Goal: Task Accomplishment & Management: Use online tool/utility

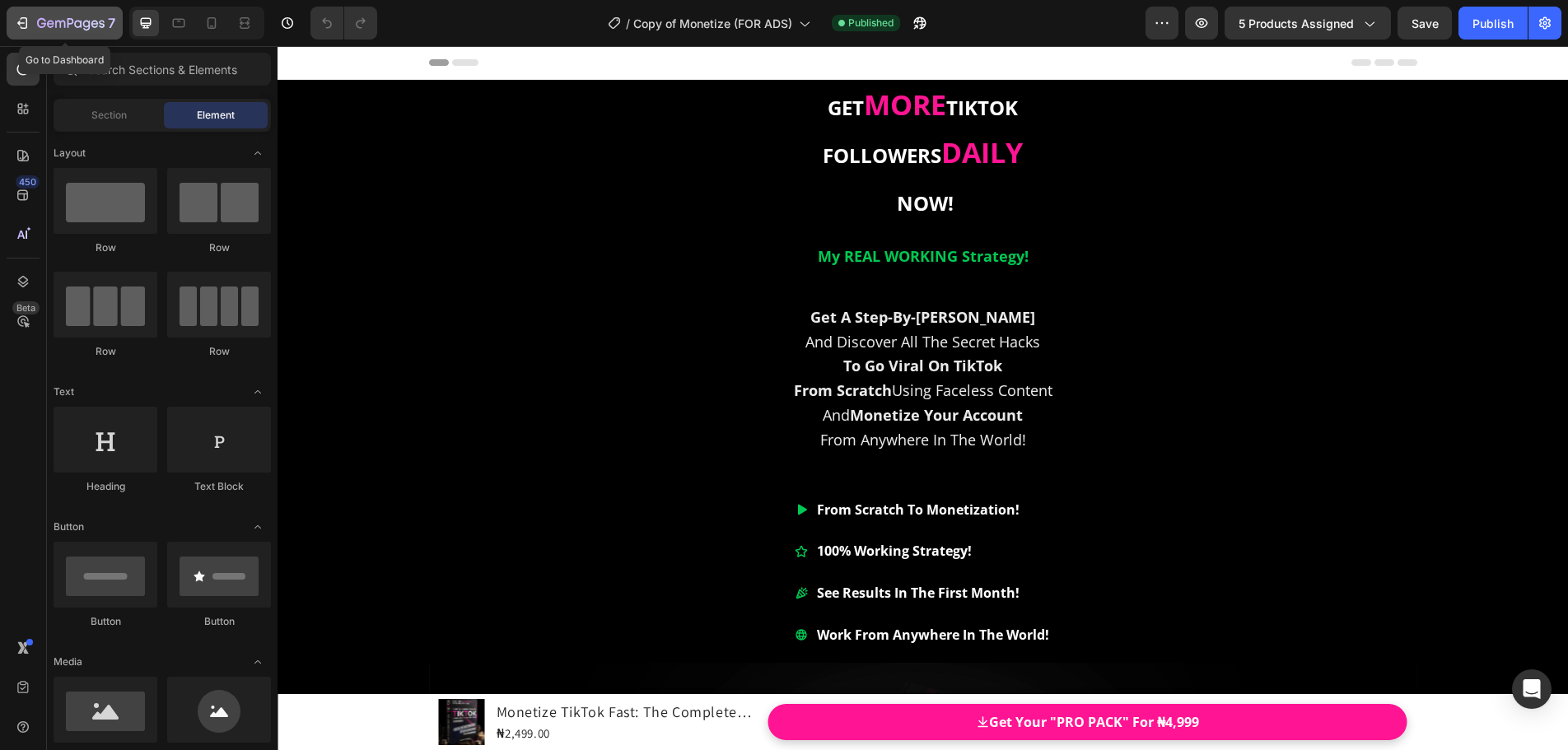
click at [26, 24] on icon "button" at bounding box center [22, 23] width 16 height 16
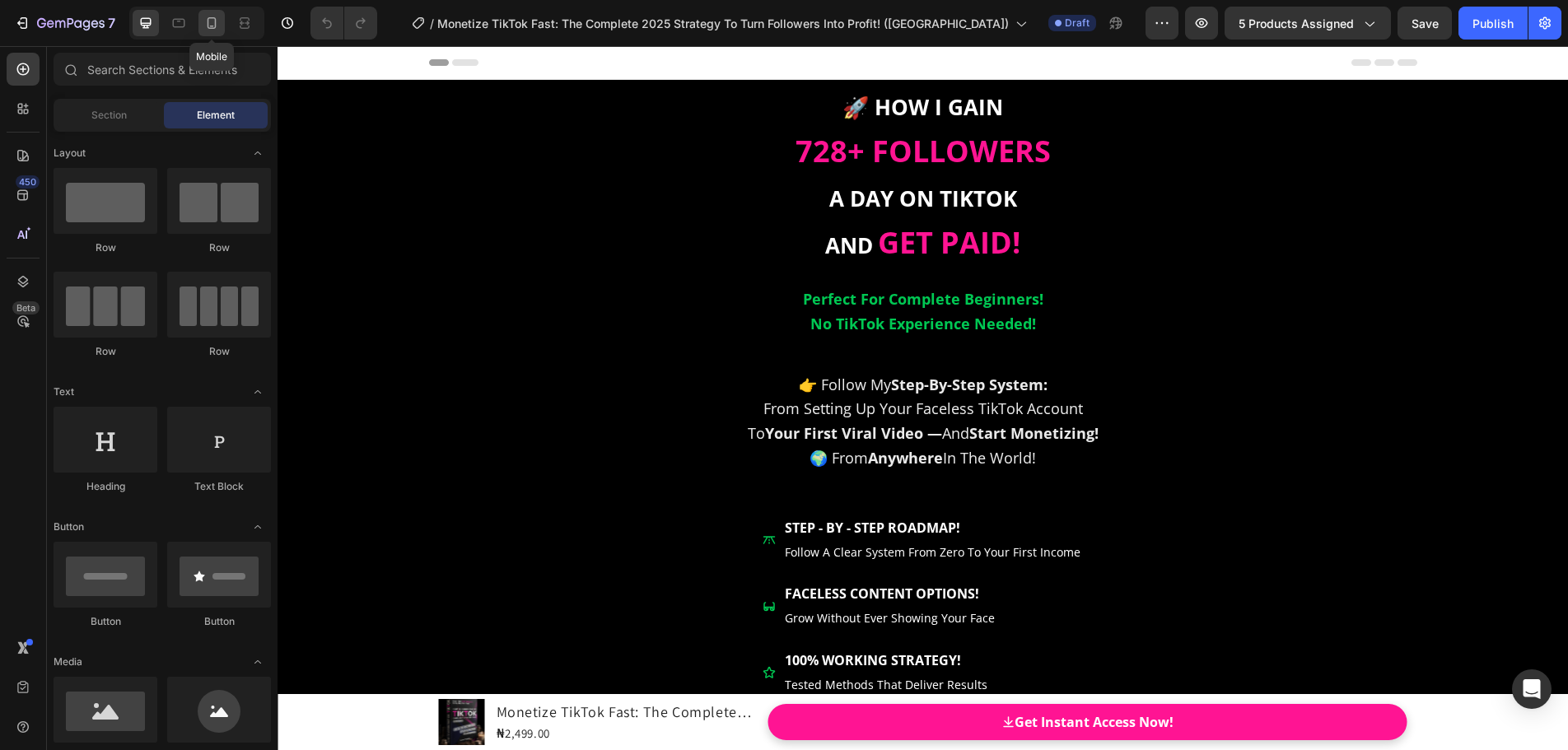
click at [210, 26] on icon at bounding box center [211, 23] width 16 height 16
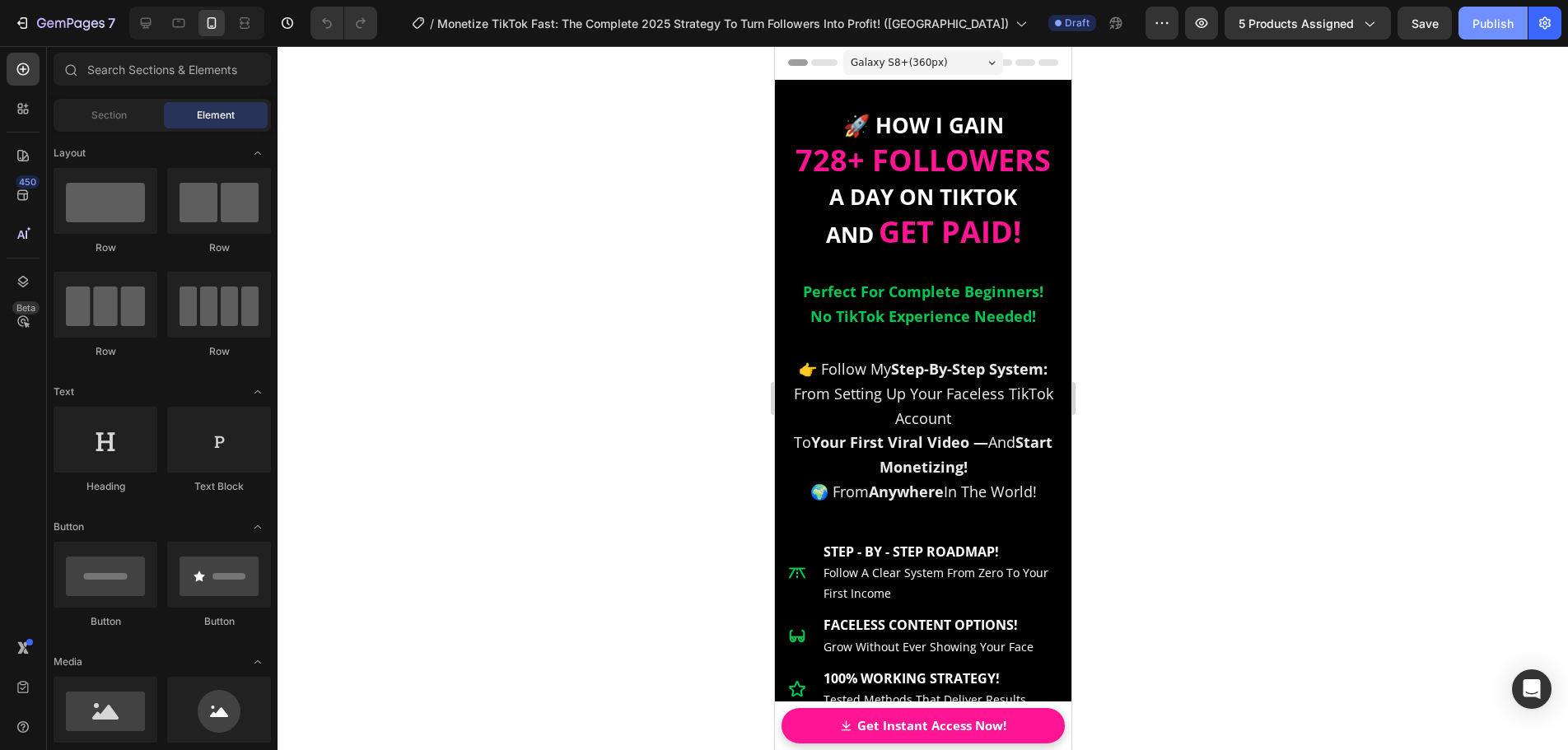
click at [1484, 19] on div "Publish" at bounding box center [1492, 24] width 41 height 17
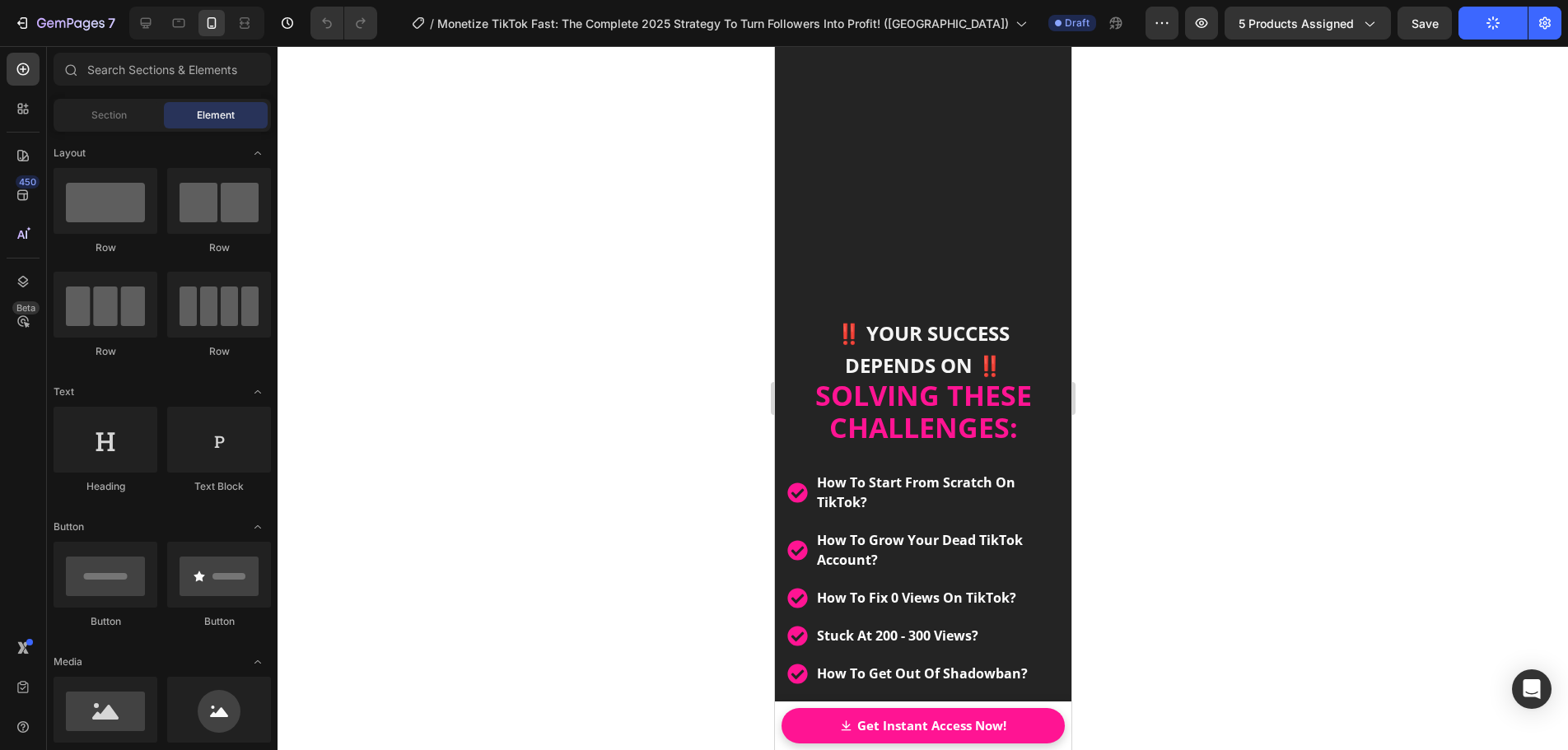
scroll to position [3541, 0]
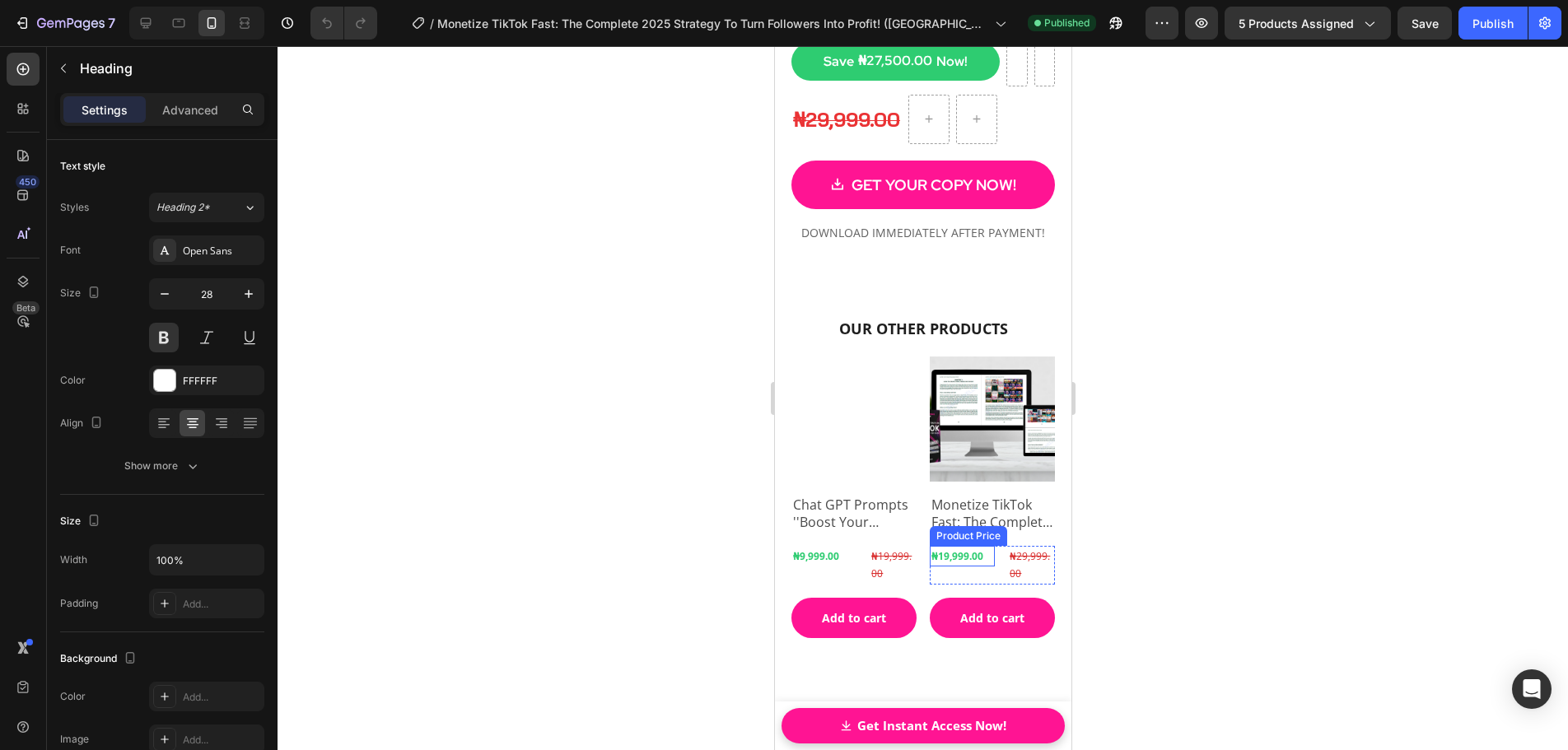
scroll to position [29876, 0]
